Goal: Information Seeking & Learning: Learn about a topic

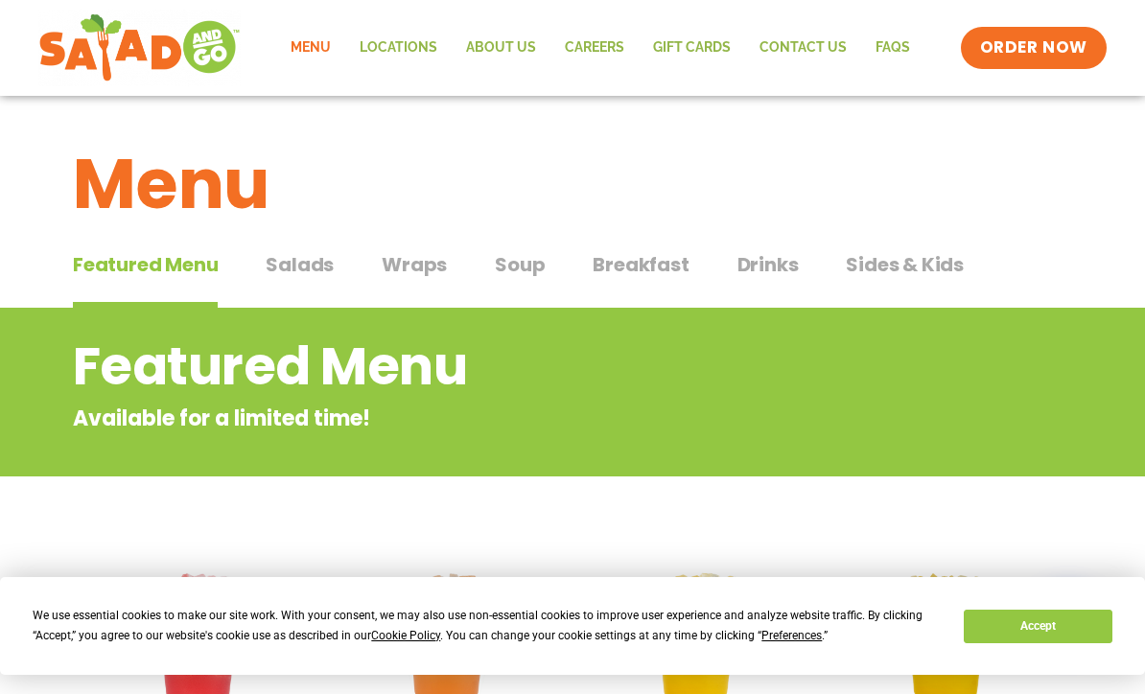
click at [313, 273] on span "Salads" at bounding box center [300, 264] width 68 height 29
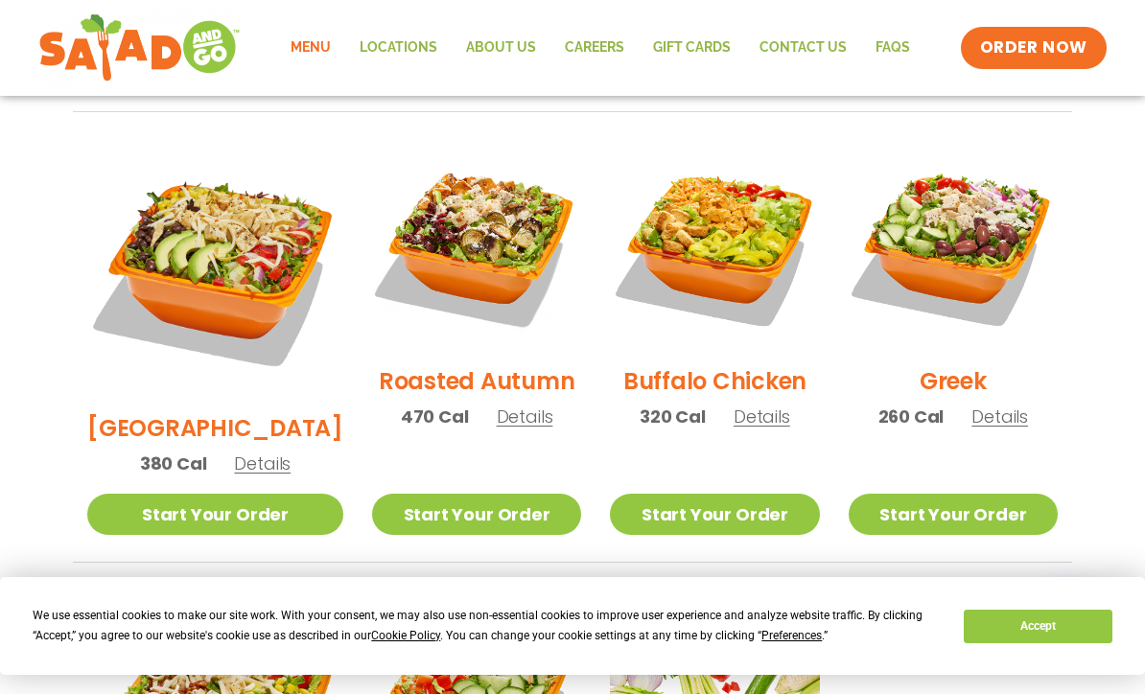
scroll to position [975, 0]
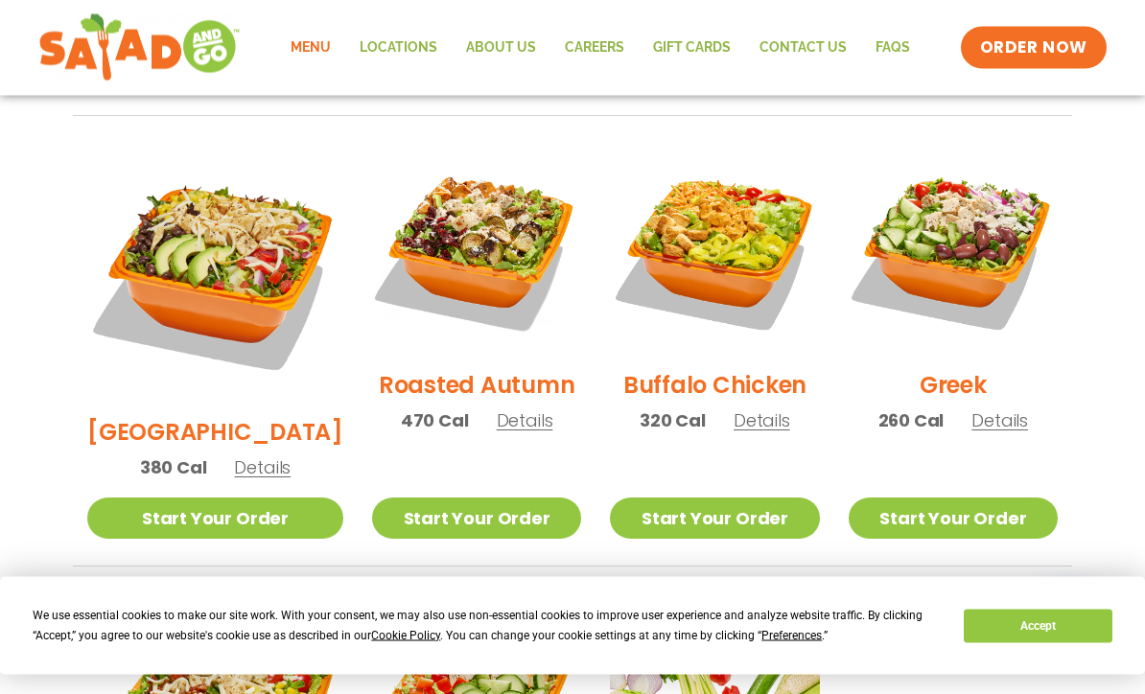
click at [423, 499] on link "Start Your Order" at bounding box center [476, 519] width 209 height 41
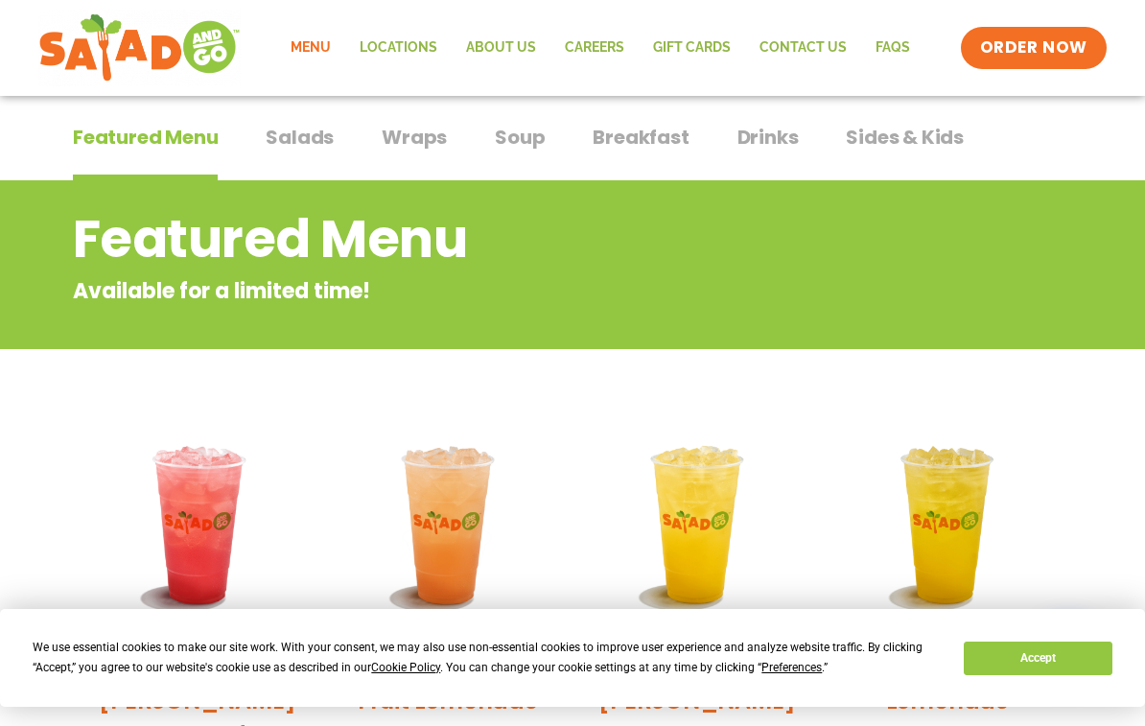
scroll to position [116, 0]
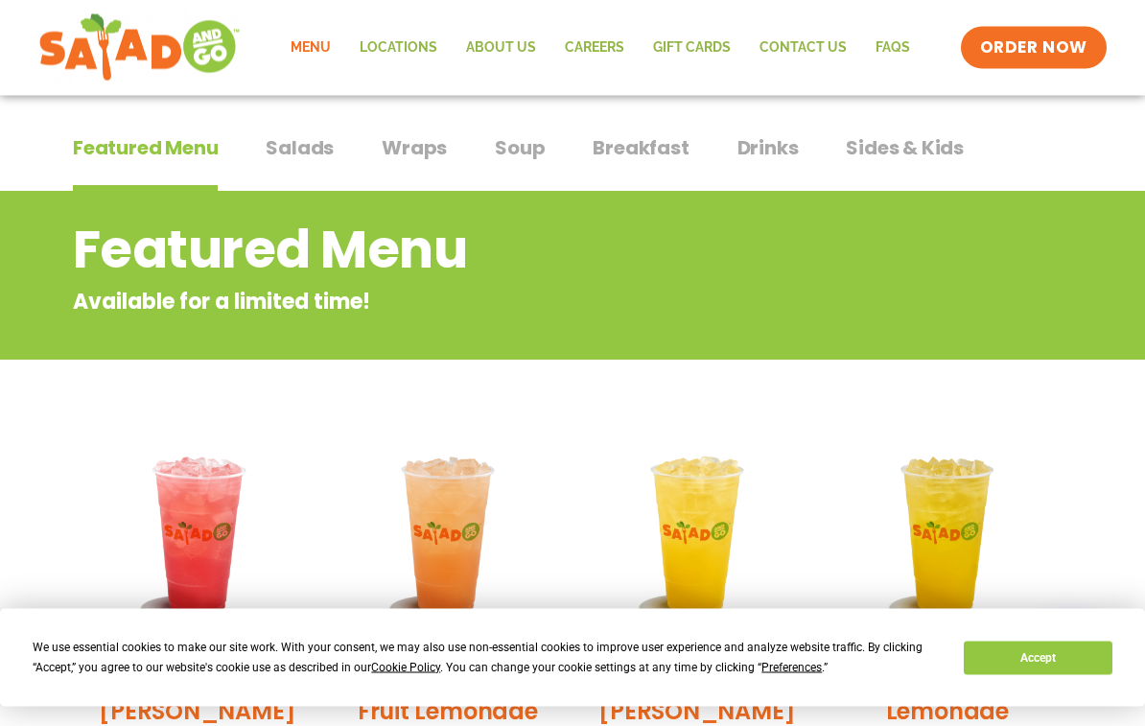
click at [293, 156] on span "Salads" at bounding box center [300, 148] width 68 height 29
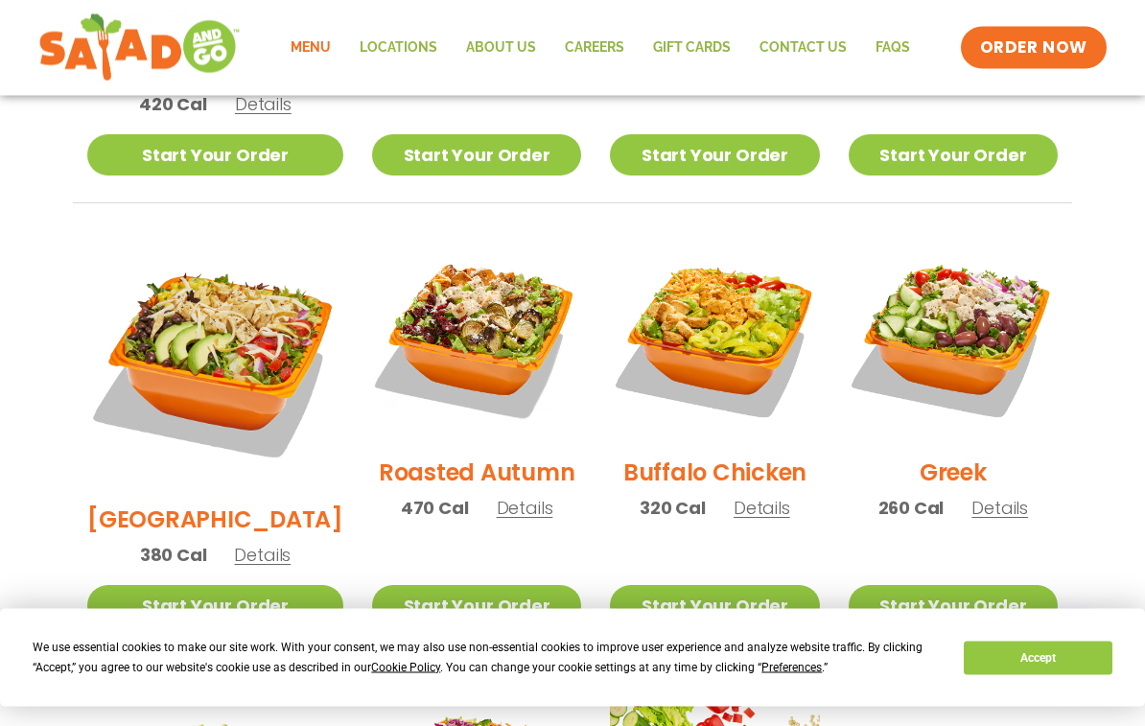
scroll to position [889, 0]
click at [250, 543] on span "Details" at bounding box center [262, 555] width 57 height 24
click at [497, 496] on span "Details" at bounding box center [525, 508] width 57 height 24
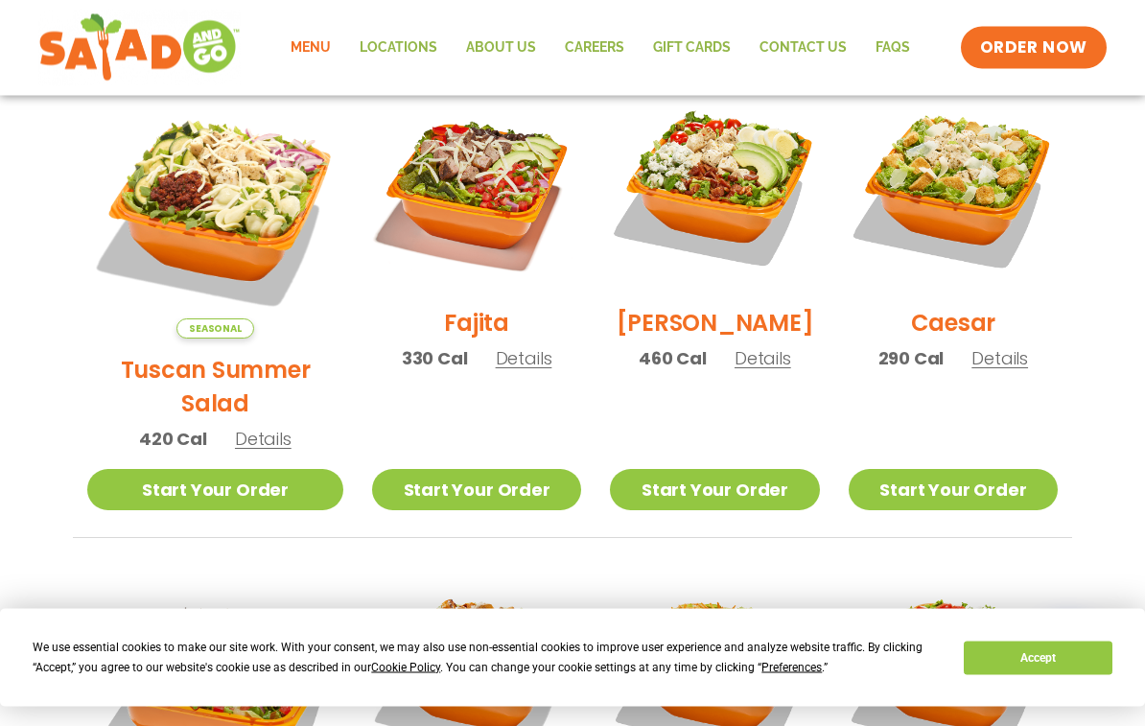
scroll to position [562, 0]
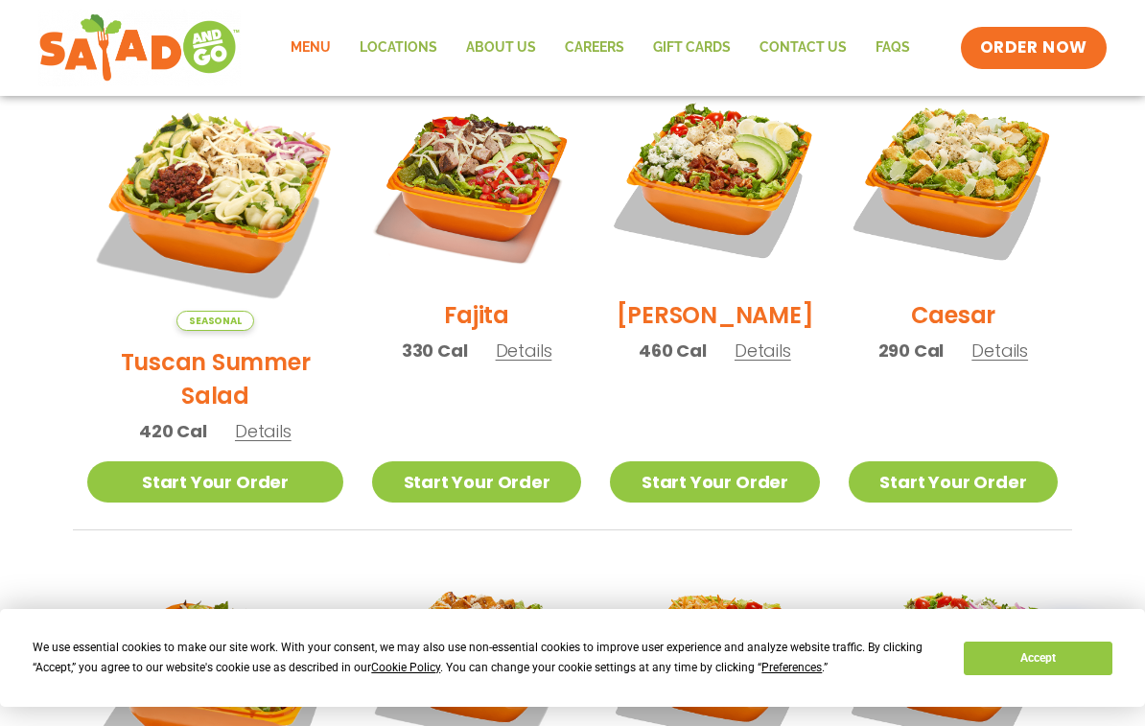
click at [253, 419] on span "Details" at bounding box center [263, 431] width 57 height 24
click at [734, 360] on span "Details" at bounding box center [762, 350] width 57 height 24
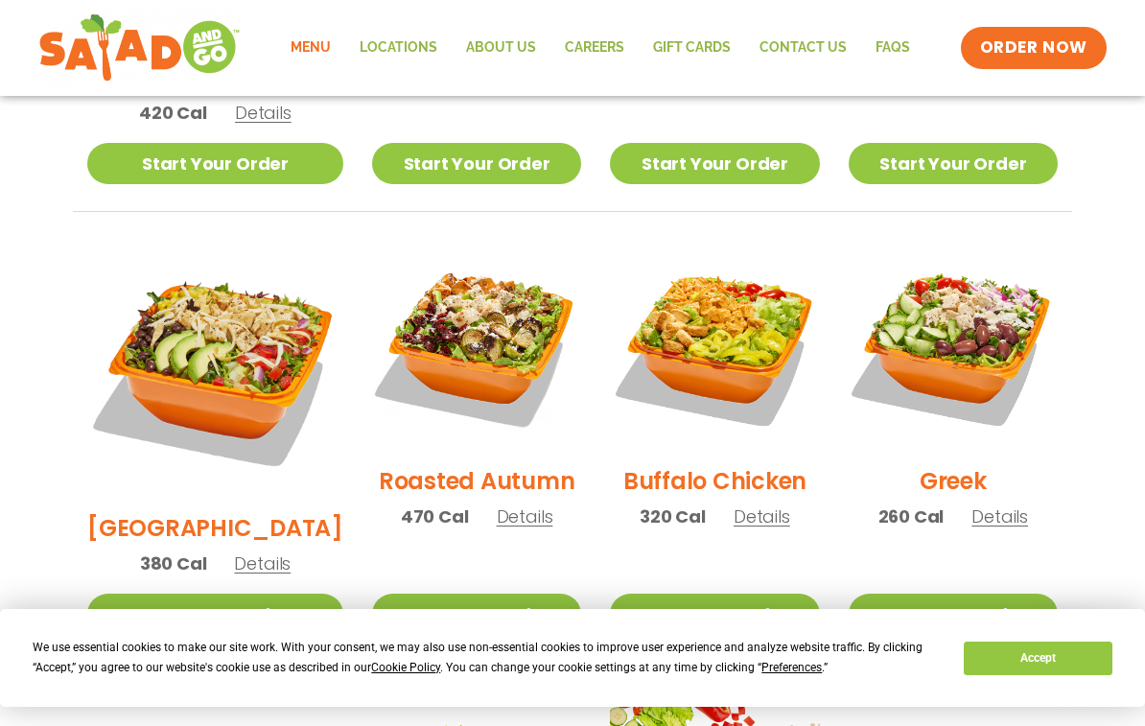
scroll to position [912, 0]
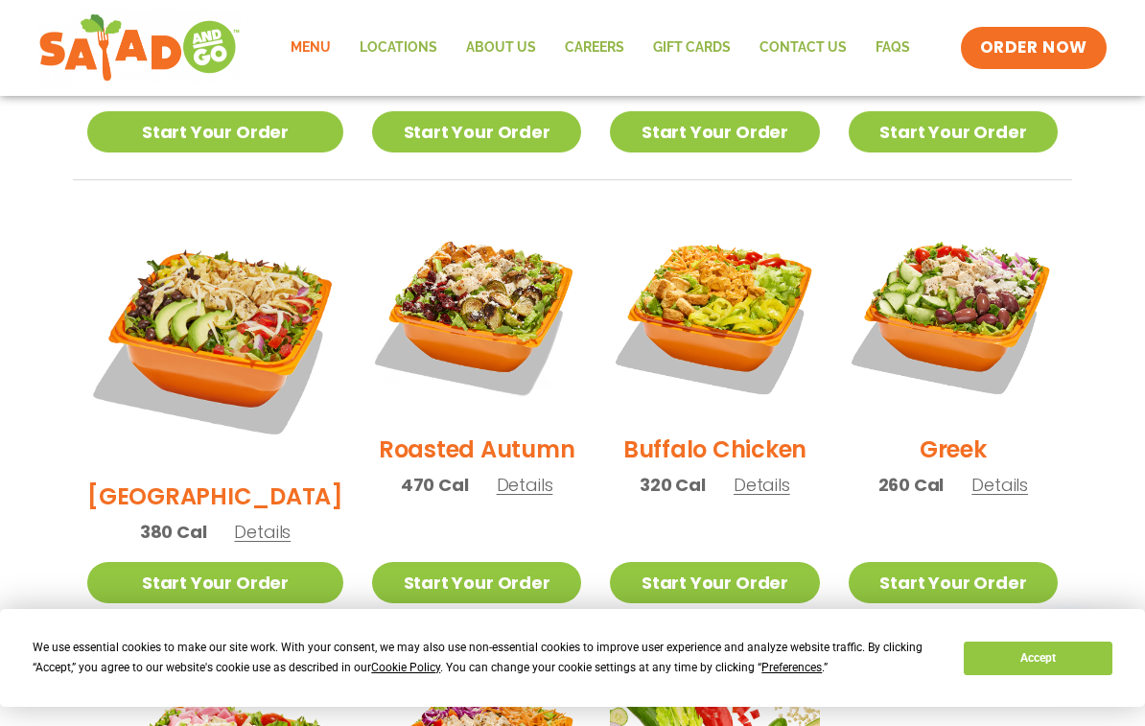
click at [240, 520] on span "Details" at bounding box center [262, 532] width 57 height 24
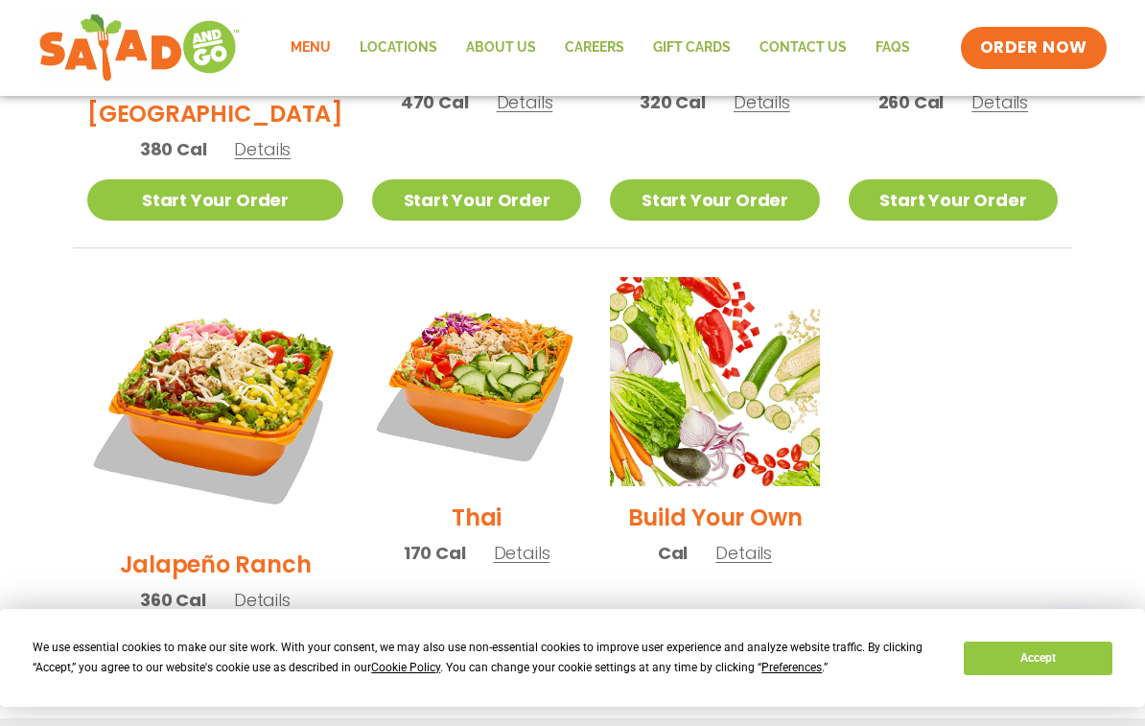
scroll to position [1317, 0]
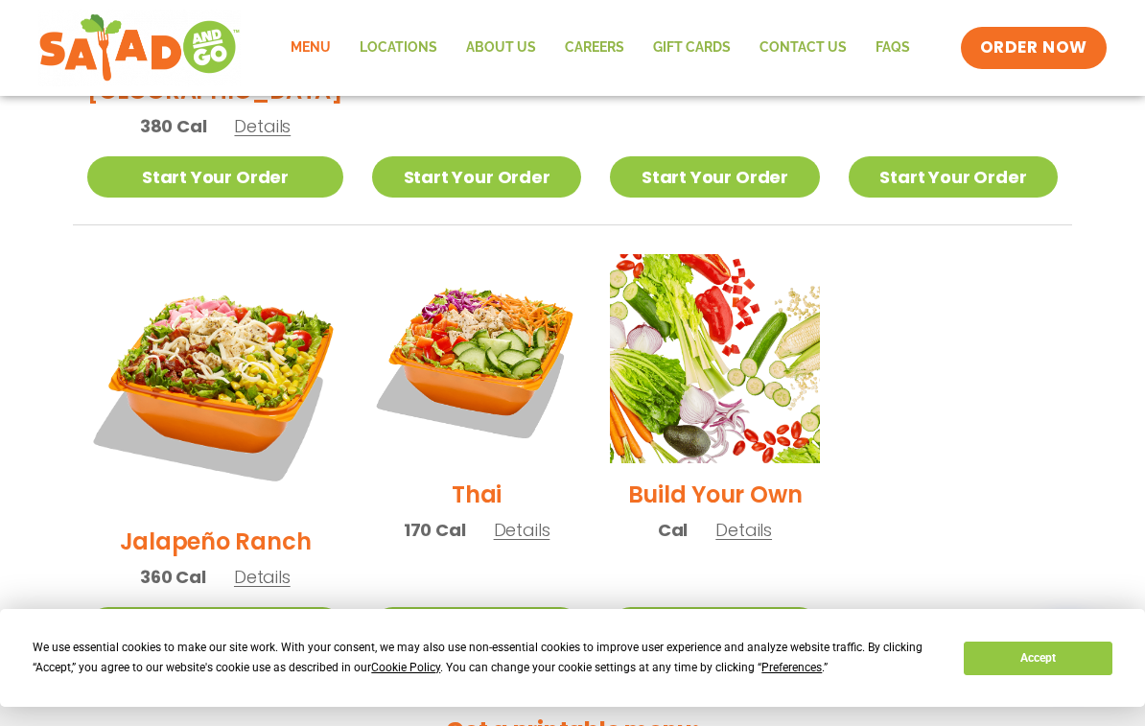
click at [494, 518] on span "Details" at bounding box center [522, 530] width 57 height 24
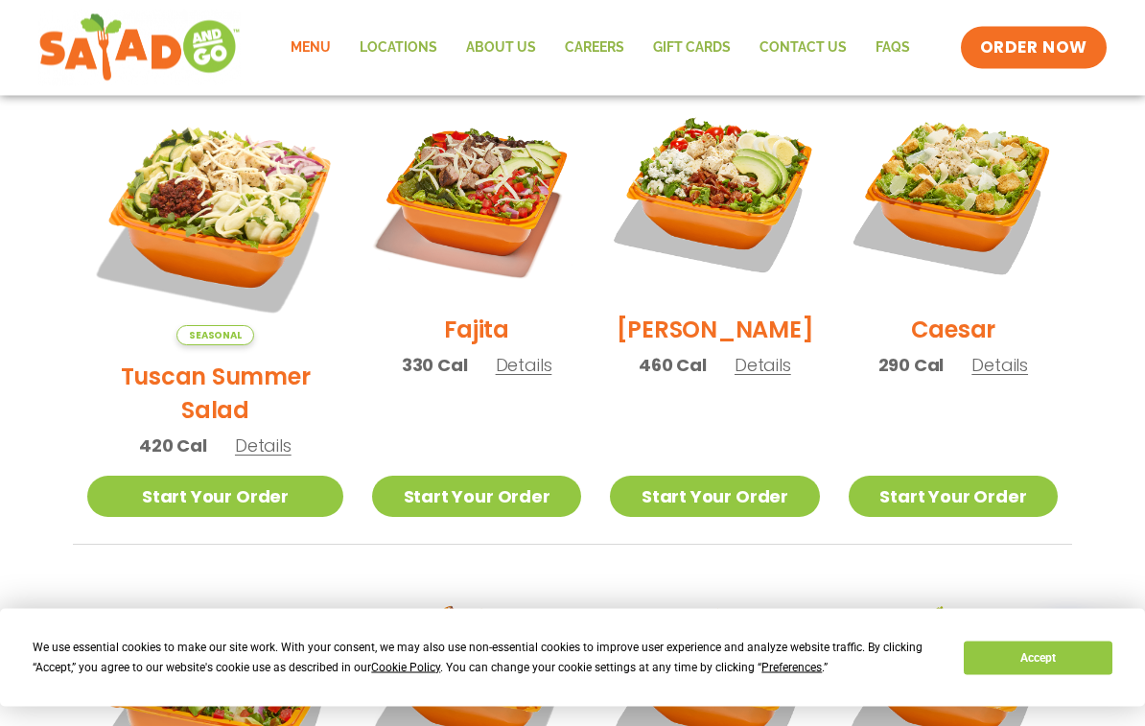
scroll to position [514, 0]
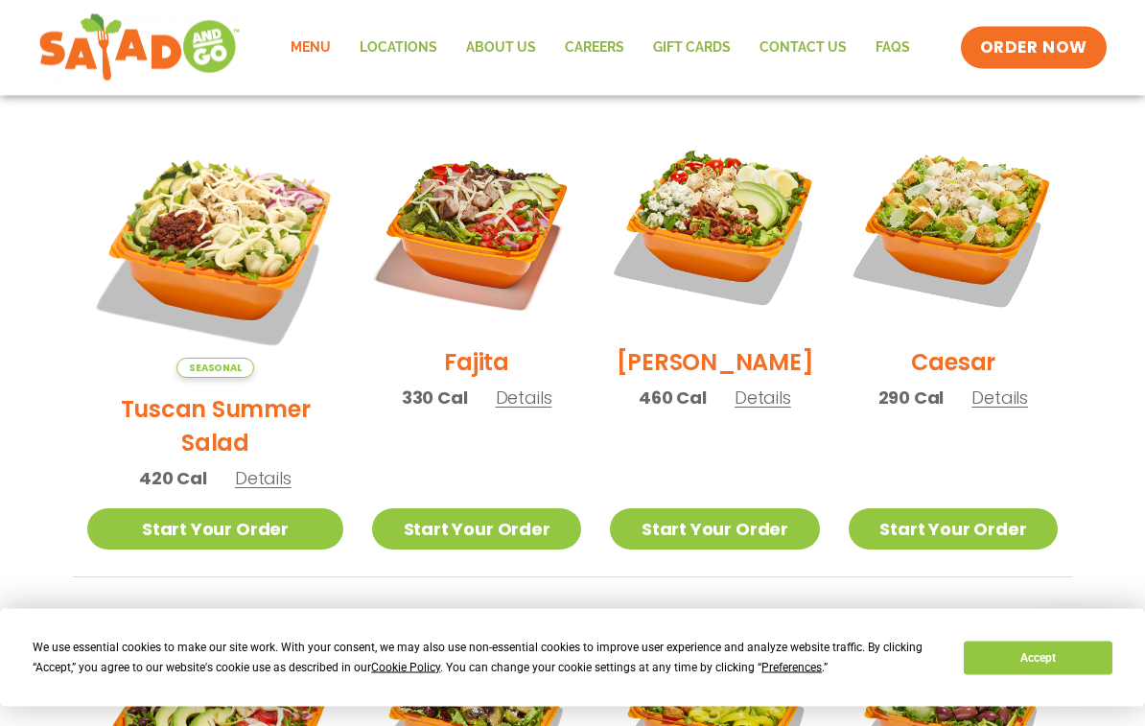
click at [749, 423] on div "Cobb 460 Cal Details" at bounding box center [714, 276] width 209 height 306
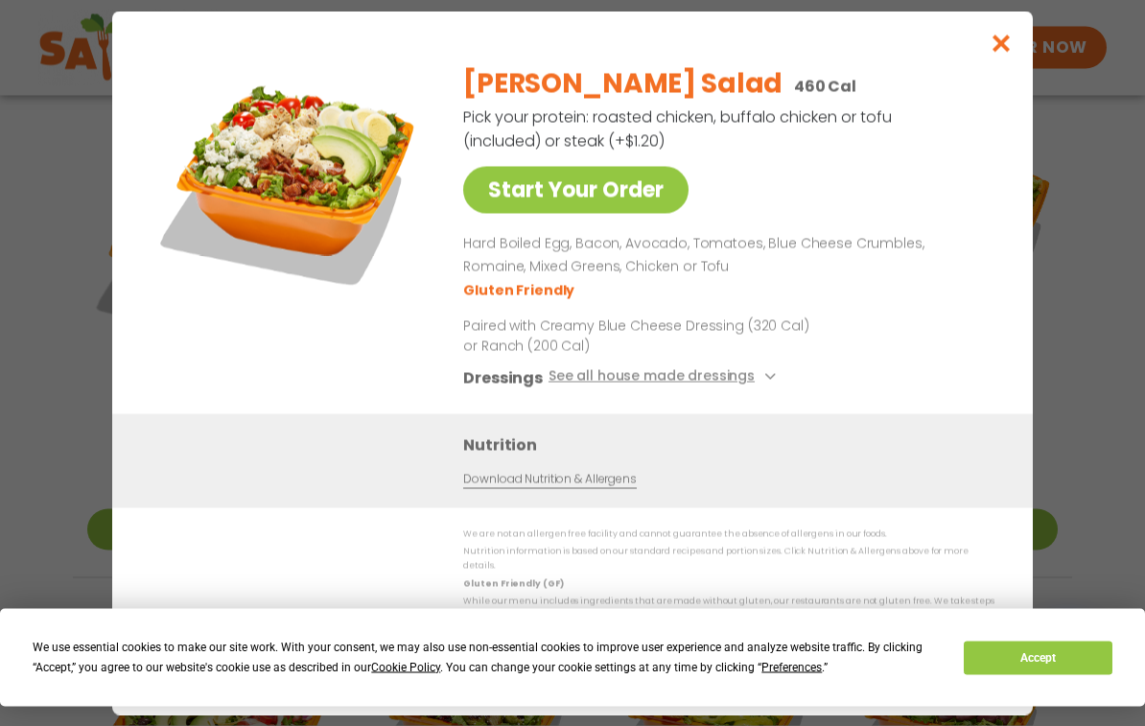
scroll to position [515, 0]
